Goal: Transaction & Acquisition: Purchase product/service

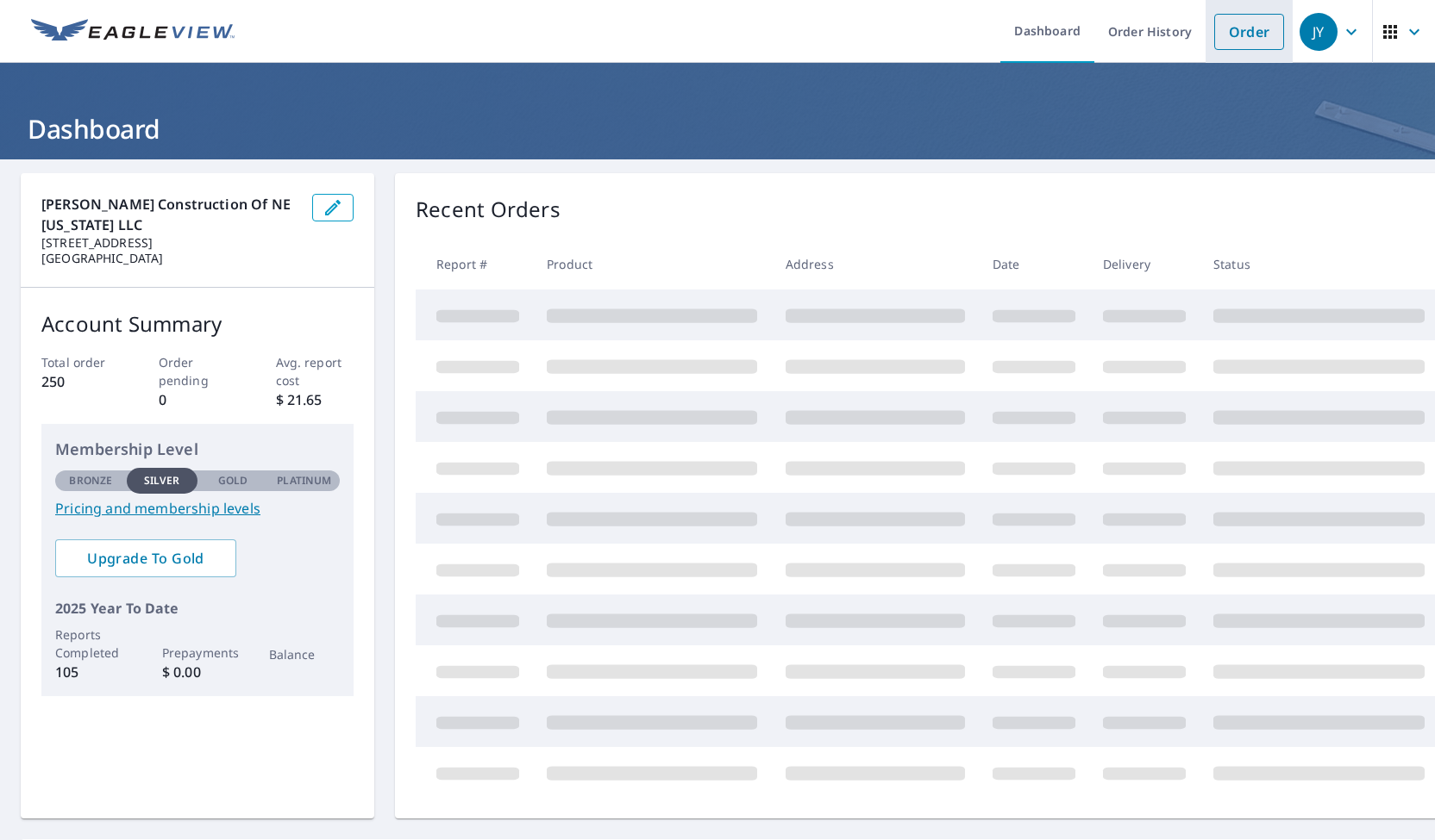
drag, startPoint x: 1233, startPoint y: 27, endPoint x: 1195, endPoint y: 54, distance: 46.6
click at [1233, 27] on link "Order" at bounding box center [1248, 32] width 70 height 36
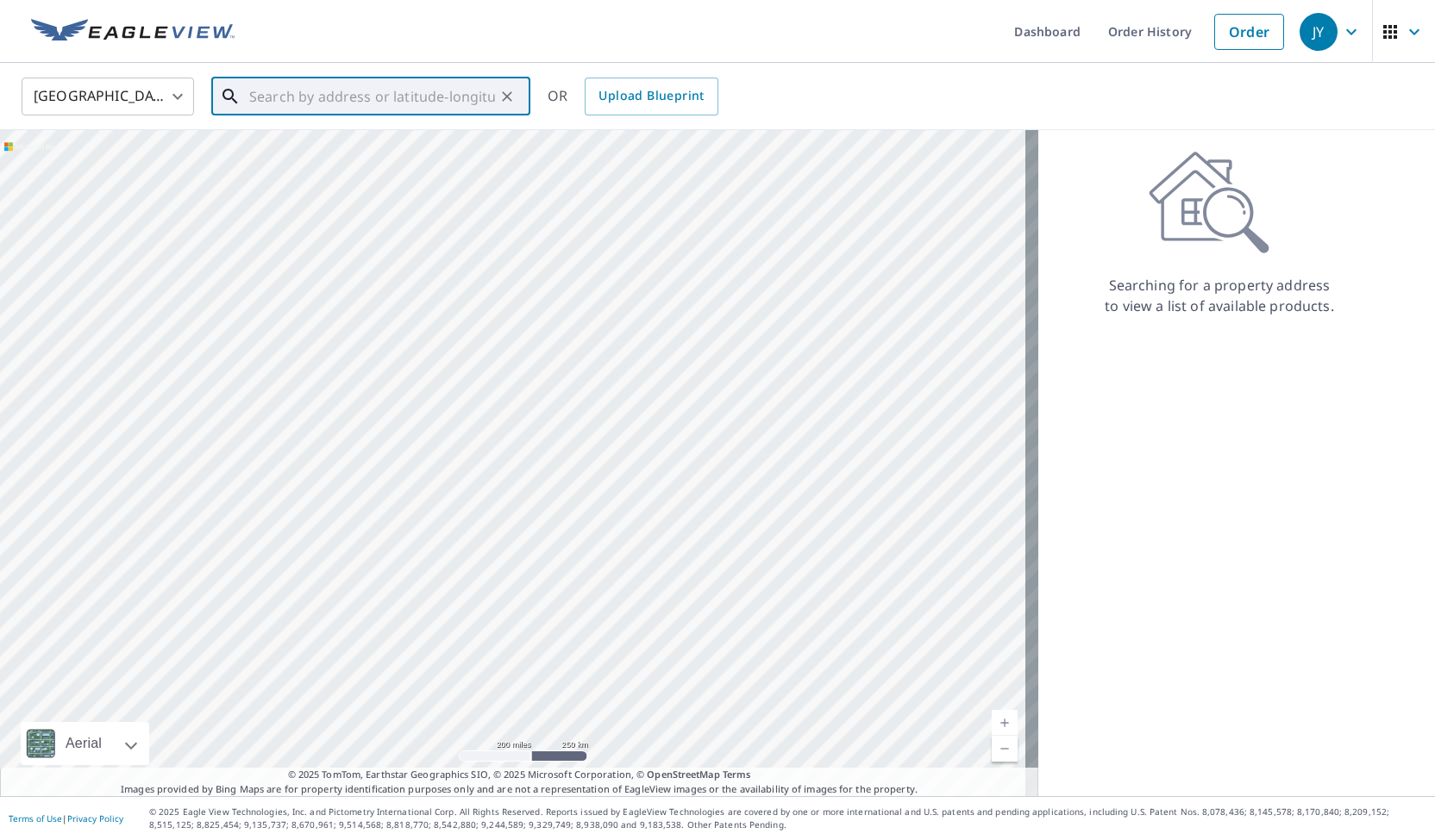
click at [314, 99] on input "text" at bounding box center [371, 96] width 245 height 48
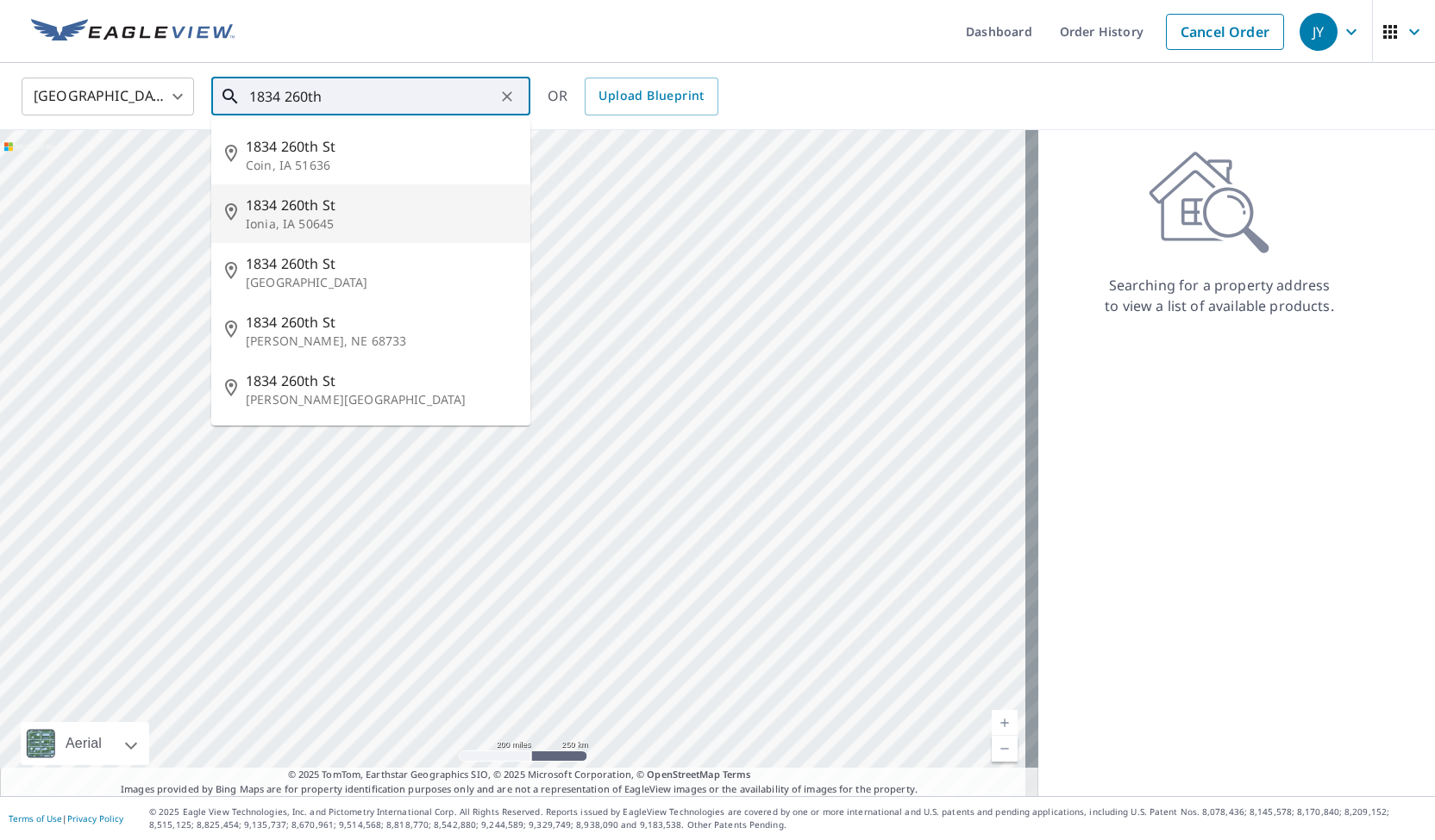
click at [290, 211] on span "1834 260th St" at bounding box center [380, 205] width 271 height 21
type input "[STREET_ADDRESS]"
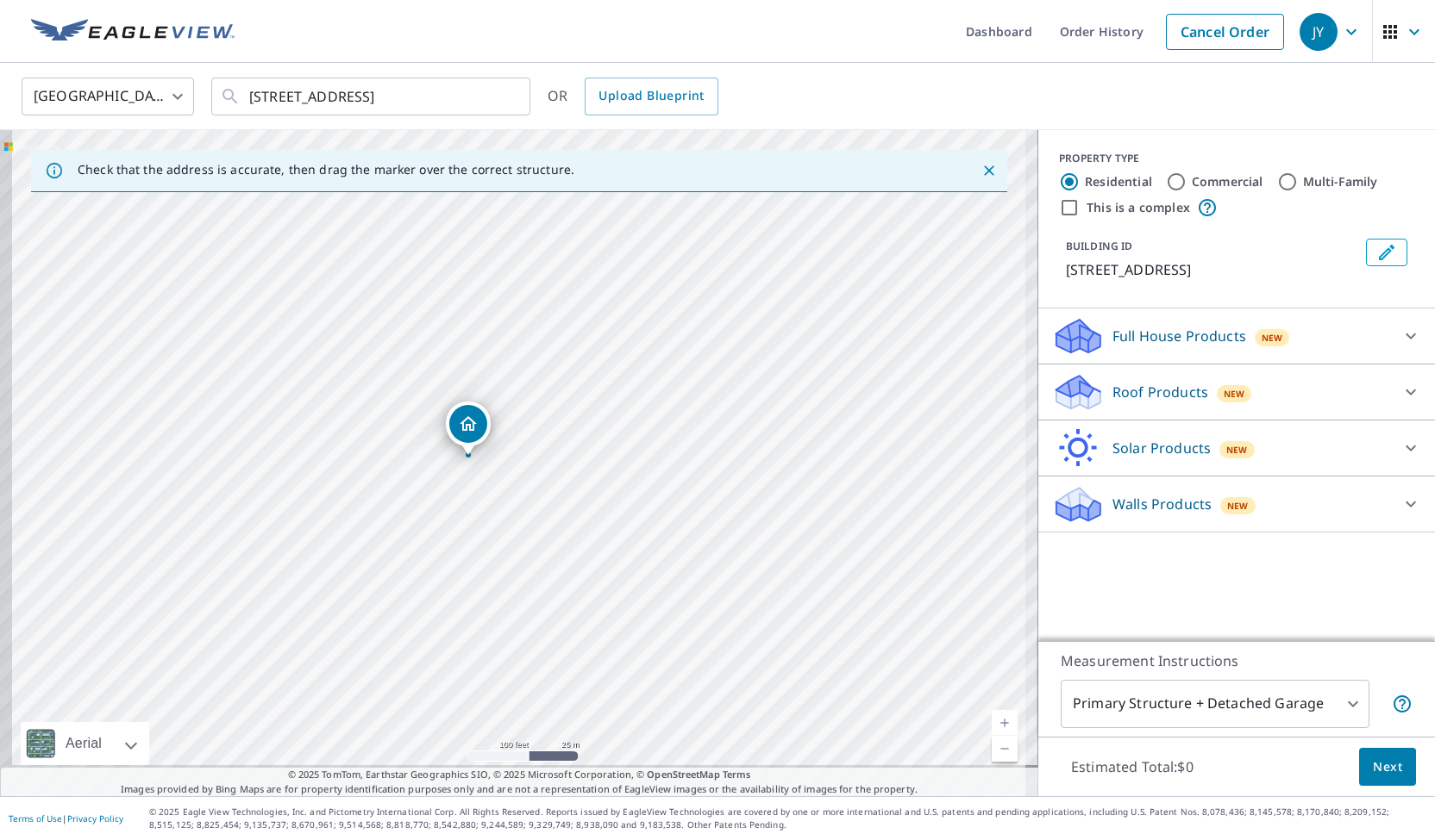
drag, startPoint x: 512, startPoint y: 580, endPoint x: 592, endPoint y: 434, distance: 166.5
click at [592, 434] on div "[STREET_ADDRESS]" at bounding box center [519, 463] width 1038 height 666
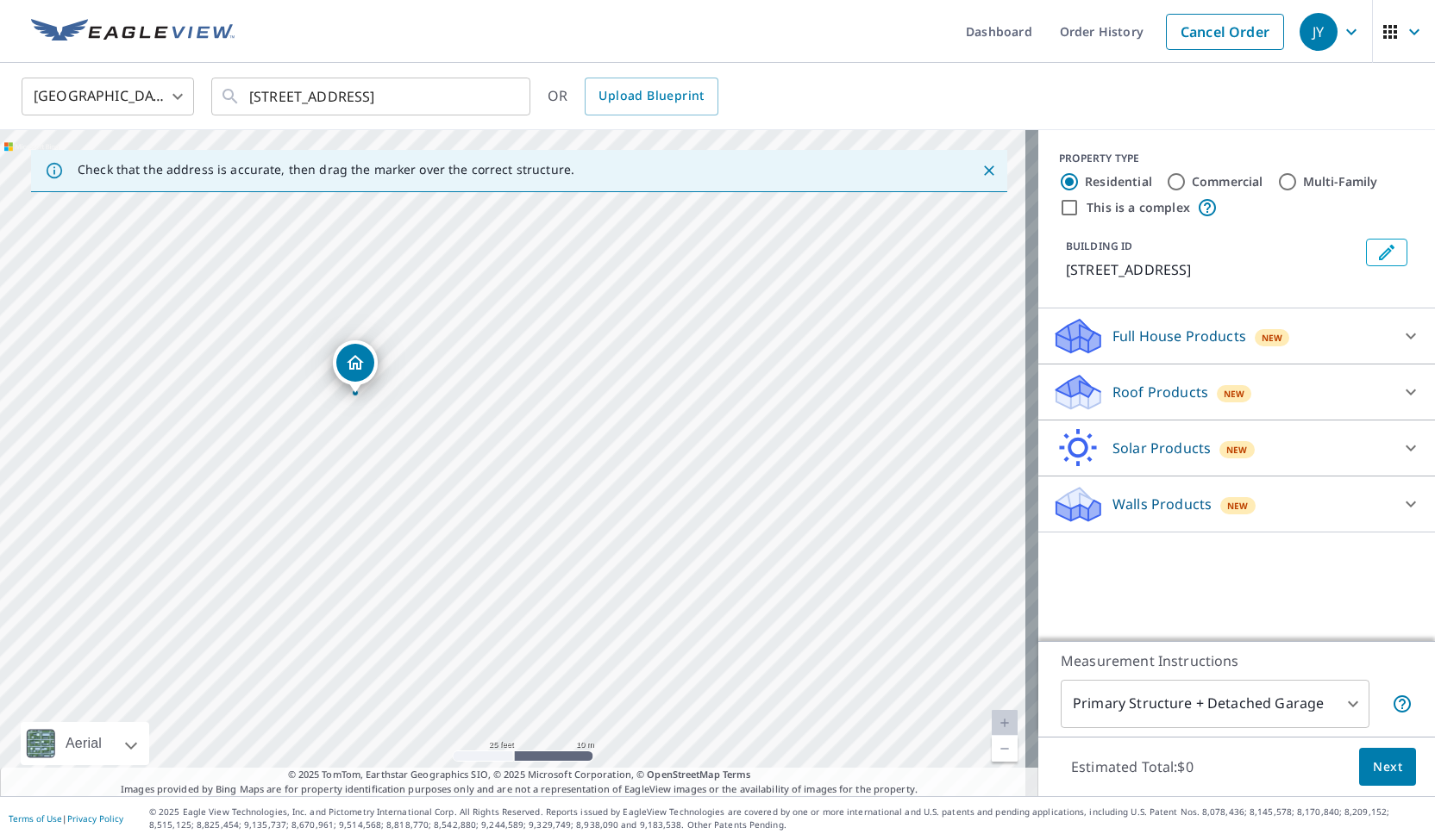
click at [1400, 494] on icon at bounding box center [1410, 504] width 21 height 21
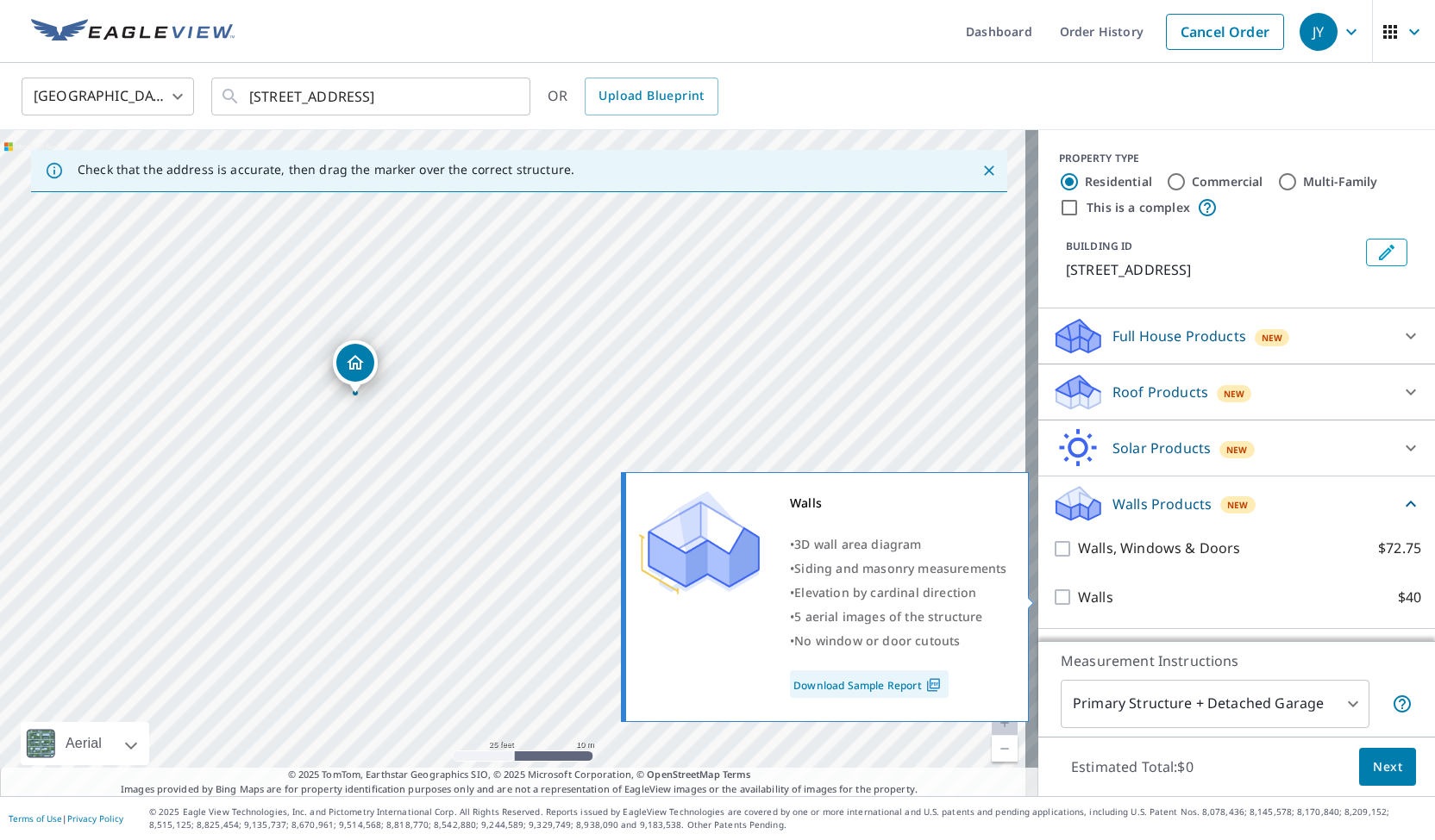
click at [1052, 591] on input "Walls $40" at bounding box center [1065, 597] width 26 height 21
checkbox input "true"
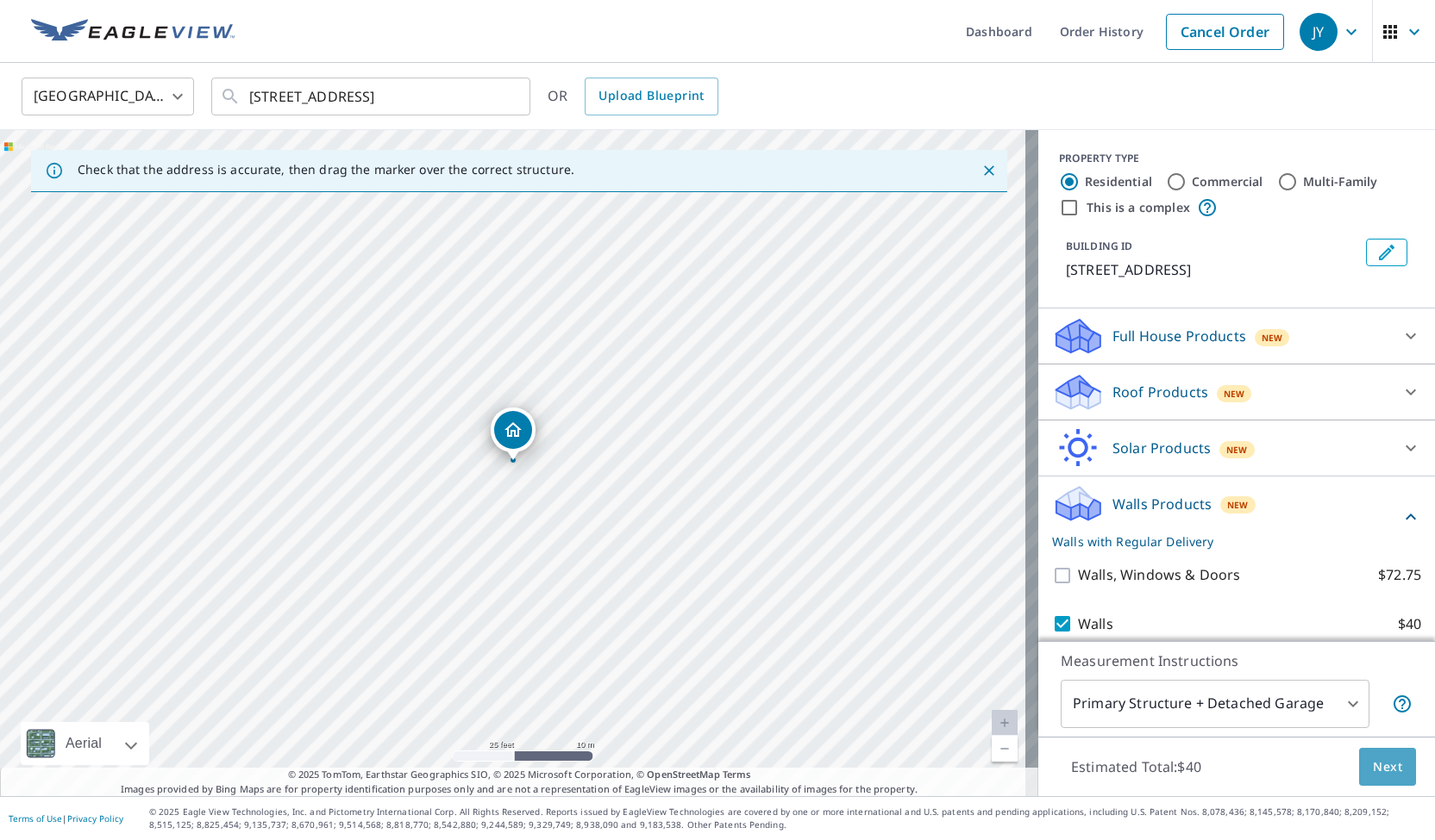
click at [1373, 762] on span "Next" at bounding box center [1387, 768] width 29 height 22
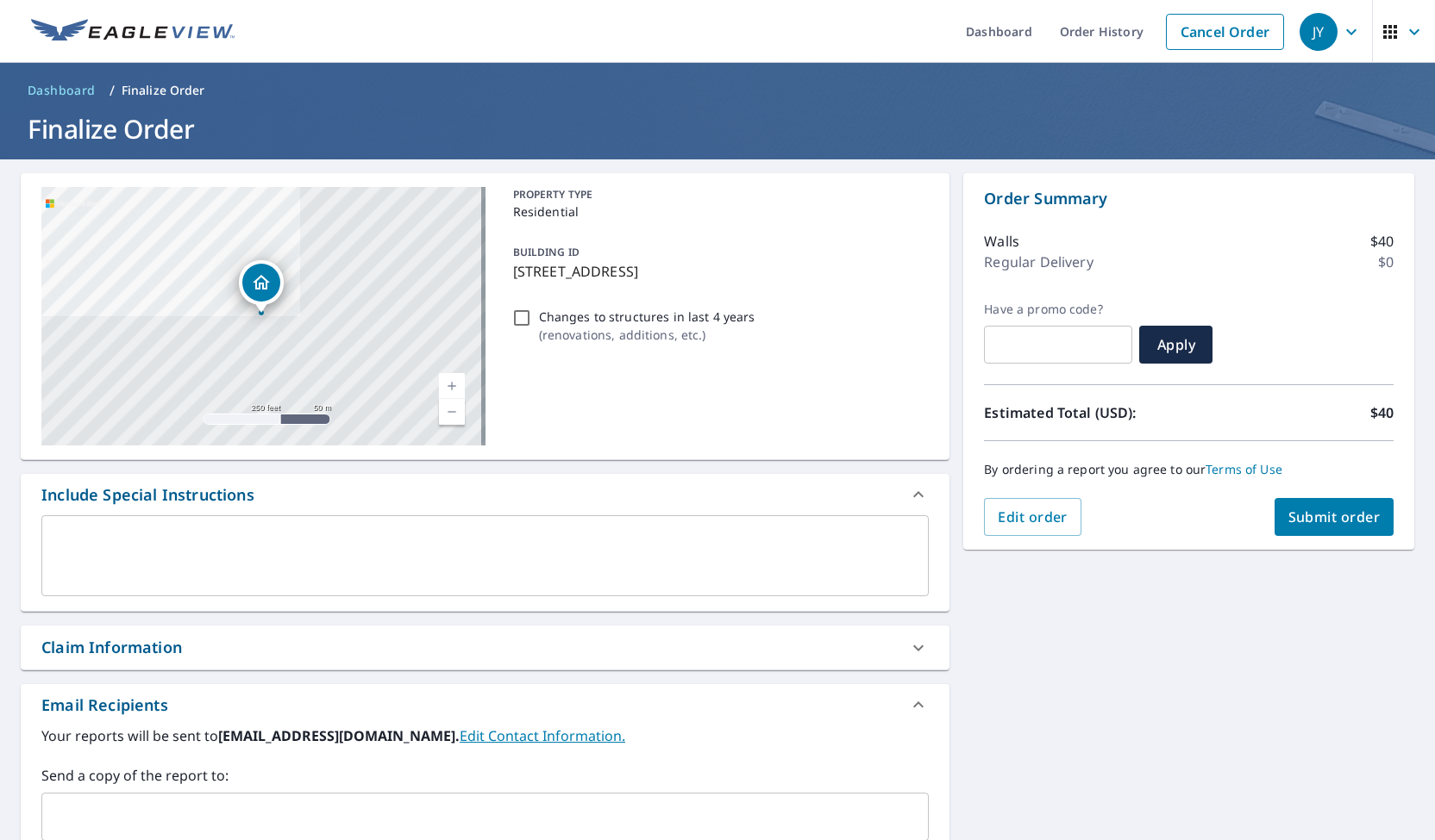
click at [1295, 524] on span "Submit order" at bounding box center [1335, 517] width 92 height 19
